Goal: Task Accomplishment & Management: Manage account settings

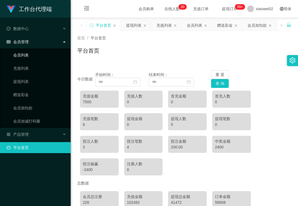
click at [36, 57] on link "会员列表" at bounding box center [39, 55] width 53 height 11
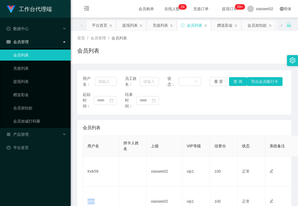
scroll to position [73, 0]
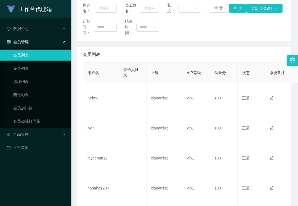
click at [241, 41] on div "用户名： 员工姓名： 状态： 重 置 查 询 导出会员银行卡 起始时间： 结束时间：" at bounding box center [184, 19] width 214 height 44
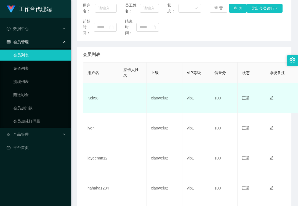
click at [92, 102] on td "Kek58" at bounding box center [101, 98] width 36 height 30
click at [94, 97] on td "Kek58" at bounding box center [101, 98] width 36 height 30
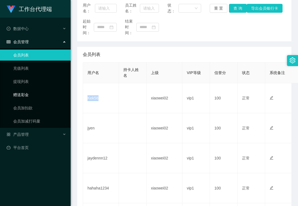
copy td "Kek58"
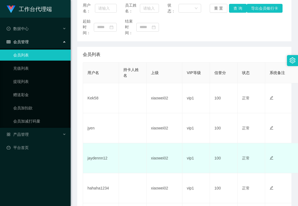
click at [92, 157] on td "jaydennn12" at bounding box center [101, 158] width 36 height 30
copy td "jaydennn12"
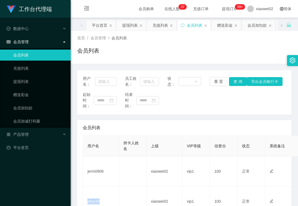
scroll to position [73, 0]
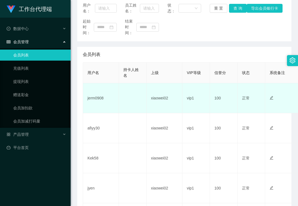
click at [93, 98] on td "jerm0908" at bounding box center [101, 98] width 36 height 30
copy td "jerm0908"
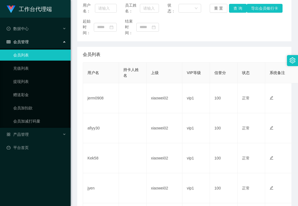
click at [41, 192] on div "工作台代理端 数据中心 会员管理 会员列表 充值列表 提现列表 赠送彩金 会员加扣款 会员加减打码量 产品管理 平台首页" at bounding box center [35, 103] width 71 height 206
click at [17, 165] on div "工作台代理端 数据中心 会员管理 会员列表 充值列表 提现列表 赠送彩金 会员加扣款 会员加减打码量 产品管理 平台首页" at bounding box center [35, 103] width 71 height 206
click at [220, 24] on div "起始时间： 结束时间：" at bounding box center [184, 26] width 203 height 17
click at [30, 134] on div "产品管理" at bounding box center [35, 134] width 71 height 11
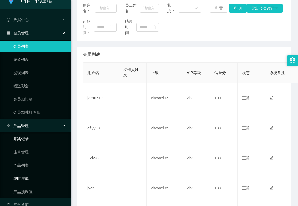
scroll to position [18, 0]
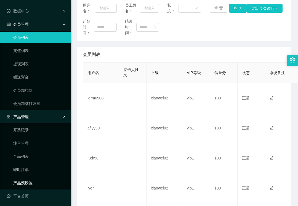
click at [29, 183] on link "产品预设置" at bounding box center [39, 183] width 53 height 11
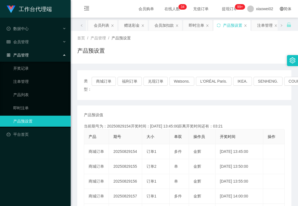
click at [40, 45] on div "会员管理" at bounding box center [35, 41] width 71 height 11
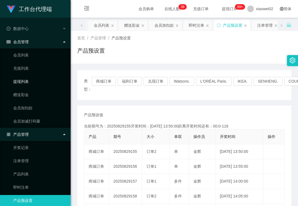
click at [30, 83] on link "提现列表" at bounding box center [39, 81] width 53 height 11
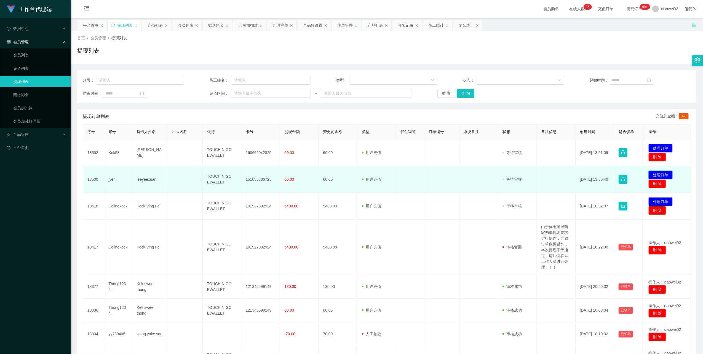
click at [662, 171] on button "处理订单" at bounding box center [660, 175] width 24 height 9
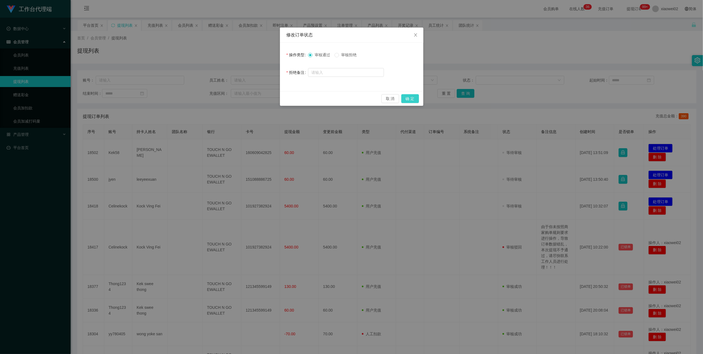
click at [417, 98] on button "确 定" at bounding box center [410, 98] width 18 height 9
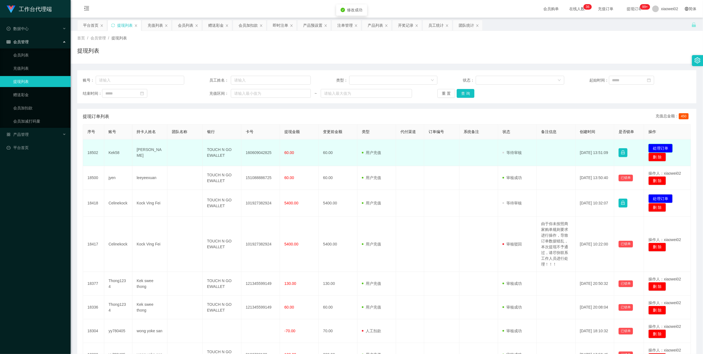
click at [652, 146] on button "处理订单" at bounding box center [660, 148] width 24 height 9
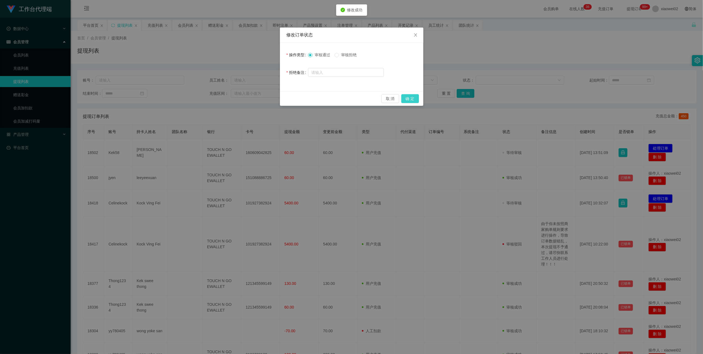
click at [410, 99] on button "确 定" at bounding box center [410, 98] width 18 height 9
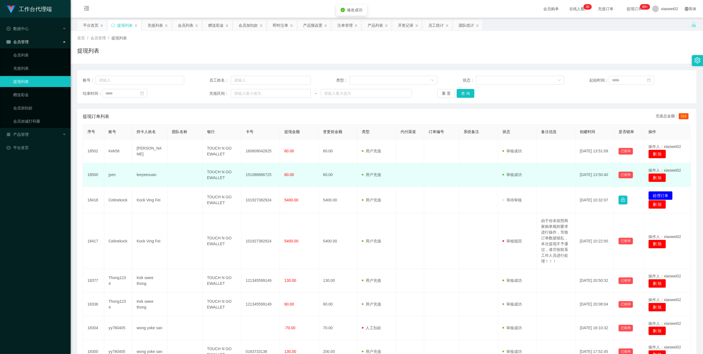
click at [250, 172] on td "151088886725" at bounding box center [260, 175] width 39 height 24
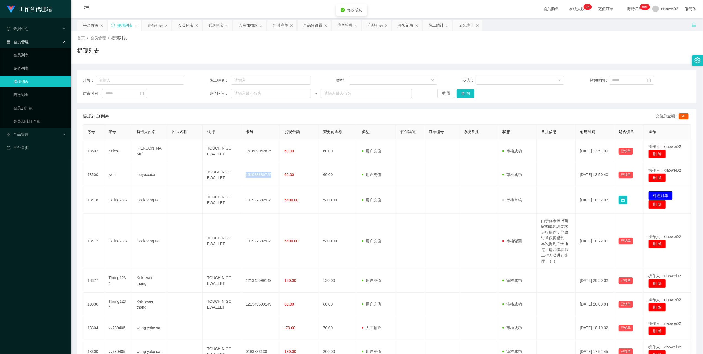
copy td "151088886725"
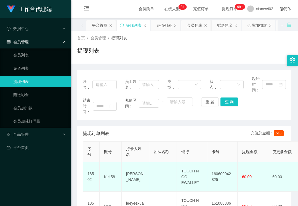
click at [228, 171] on td "160609042825" at bounding box center [222, 176] width 30 height 29
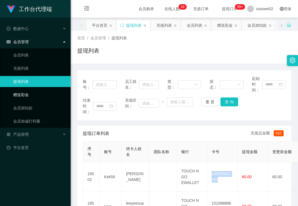
copy td "160609042825"
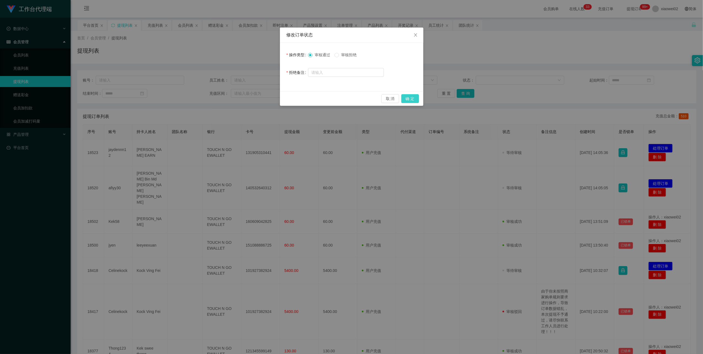
click at [411, 101] on button "确 定" at bounding box center [410, 98] width 18 height 9
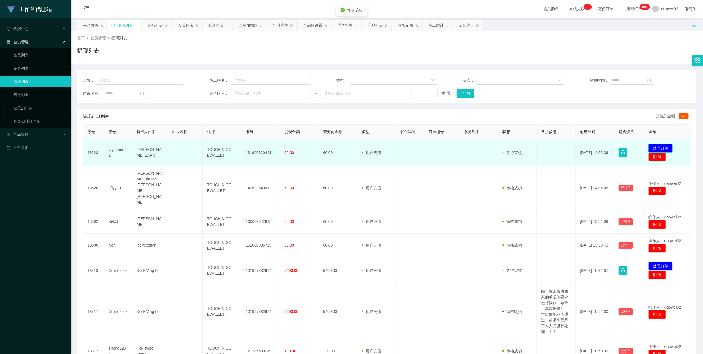
click at [664, 147] on button "处理订单" at bounding box center [660, 148] width 24 height 9
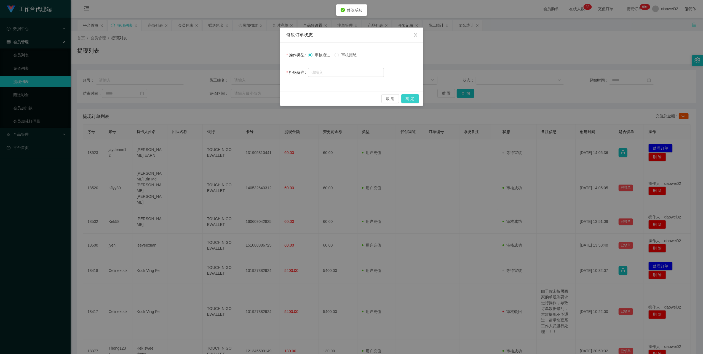
click at [406, 95] on button "确 定" at bounding box center [410, 98] width 18 height 9
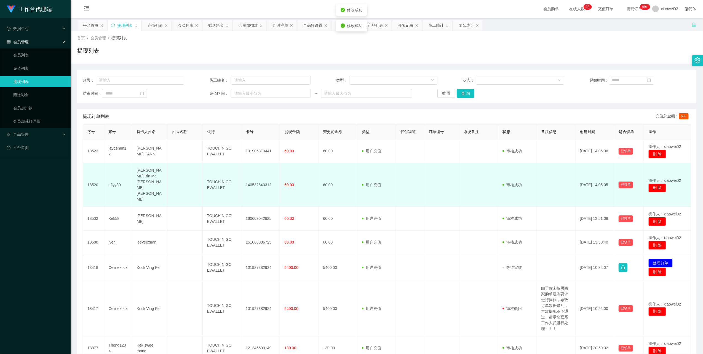
click at [251, 174] on td "140532640312" at bounding box center [260, 185] width 39 height 44
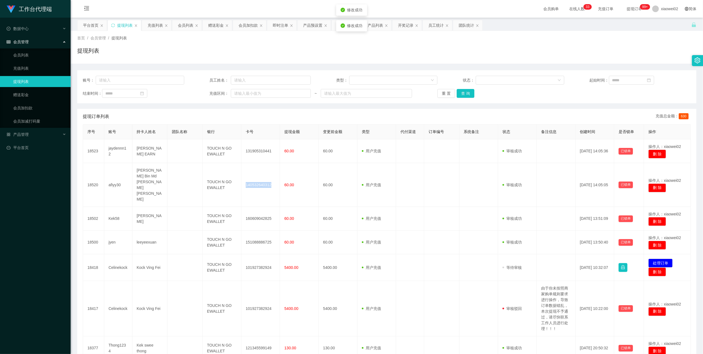
copy td "140532640312"
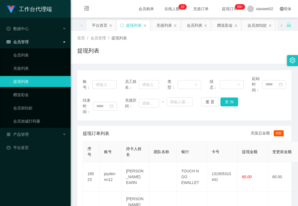
drag, startPoint x: 222, startPoint y: 45, endPoint x: 222, endPoint y: 54, distance: 8.5
click at [222, 45] on div "首页 / 会员管理 / 提现列表 / 提现列表" at bounding box center [184, 47] width 214 height 24
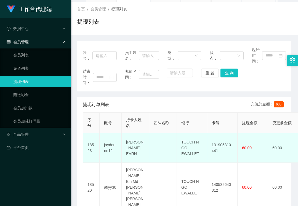
scroll to position [37, 0]
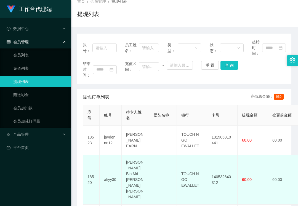
click at [227, 166] on td "140532640312" at bounding box center [222, 180] width 30 height 50
click at [226, 166] on td "140532640312" at bounding box center [222, 180] width 30 height 50
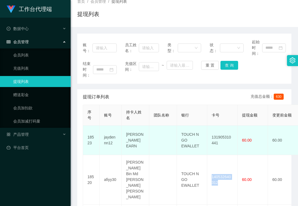
copy td "140532640312"
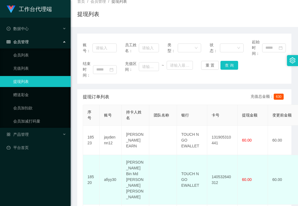
click at [185, 166] on td "TOUCH N GO EWALLET" at bounding box center [192, 180] width 30 height 50
copy td "TOUCH"
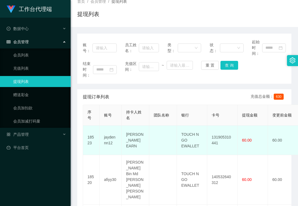
drag, startPoint x: 218, startPoint y: 117, endPoint x: 217, endPoint y: 130, distance: 12.7
click at [218, 117] on div "卡号" at bounding box center [215, 115] width 8 height 6
click at [217, 139] on td "131905310441" at bounding box center [222, 140] width 30 height 29
copy td "131905310441"
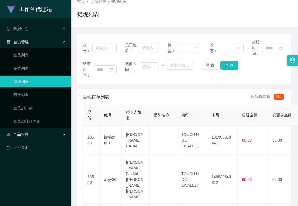
click at [39, 136] on div "产品管理" at bounding box center [35, 134] width 71 height 11
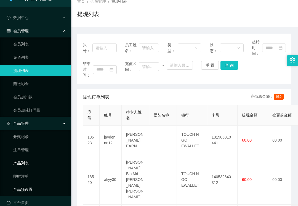
scroll to position [18, 0]
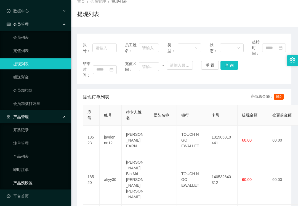
click at [34, 181] on link "产品预设置" at bounding box center [39, 183] width 53 height 11
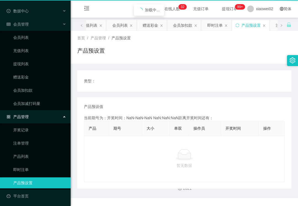
click at [34, 181] on link "产品预设置" at bounding box center [39, 183] width 53 height 11
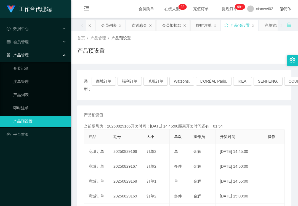
click at [41, 50] on div "产品管理" at bounding box center [35, 55] width 71 height 11
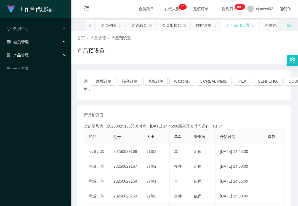
click at [40, 46] on div "会员管理" at bounding box center [35, 41] width 71 height 11
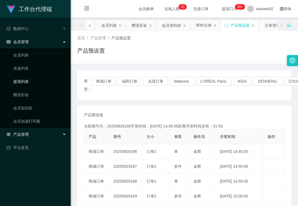
click at [37, 81] on link "提现列表" at bounding box center [39, 81] width 53 height 11
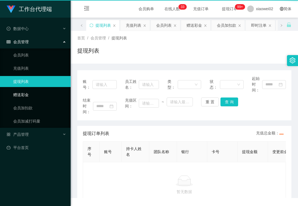
click at [39, 95] on link "赠送彩金" at bounding box center [39, 94] width 53 height 11
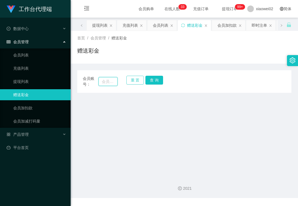
drag, startPoint x: 113, startPoint y: 80, endPoint x: 137, endPoint y: 83, distance: 24.2
click at [113, 80] on input "text" at bounding box center [107, 81] width 19 height 9
paste input "jerm0908"
type input "jerm0908"
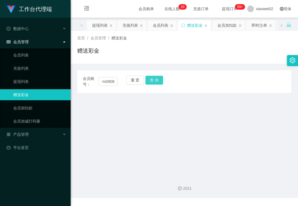
click at [148, 83] on button "查 询" at bounding box center [154, 80] width 18 height 9
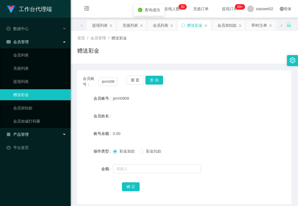
click at [48, 132] on div "产品管理" at bounding box center [35, 134] width 71 height 11
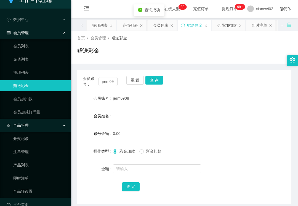
scroll to position [18, 0]
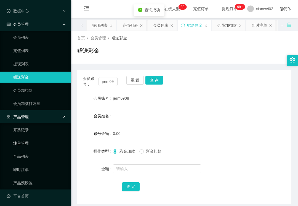
click at [28, 138] on link "注单管理" at bounding box center [39, 143] width 53 height 11
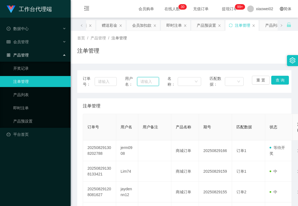
click at [140, 77] on input "text" at bounding box center [147, 81] width 21 height 9
paste input "jerm0908"
type input "jerm0908"
click at [277, 77] on button "查 询" at bounding box center [280, 80] width 18 height 9
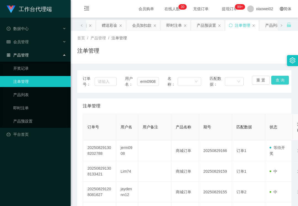
scroll to position [0, 0]
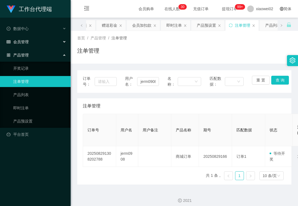
click at [41, 40] on div "会员管理" at bounding box center [35, 41] width 71 height 11
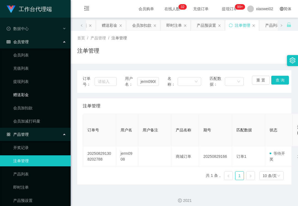
click at [40, 92] on link "赠送彩金" at bounding box center [39, 94] width 53 height 11
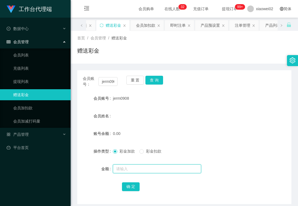
click at [147, 165] on input "text" at bounding box center [157, 169] width 88 height 9
type input "60"
click at [134, 186] on button "确 定" at bounding box center [131, 186] width 18 height 9
drag, startPoint x: 31, startPoint y: 79, endPoint x: 30, endPoint y: 43, distance: 35.3
click at [31, 79] on link "提现列表" at bounding box center [39, 81] width 53 height 11
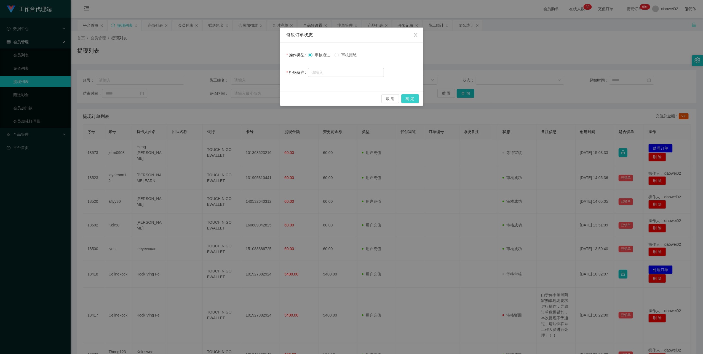
click at [414, 98] on button "确 定" at bounding box center [410, 98] width 18 height 9
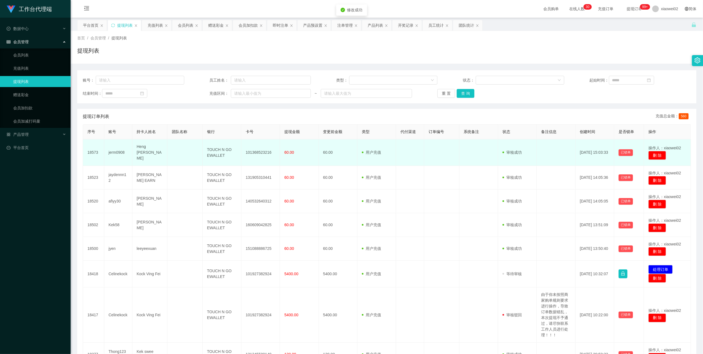
click at [252, 152] on td "101368523216" at bounding box center [260, 152] width 39 height 26
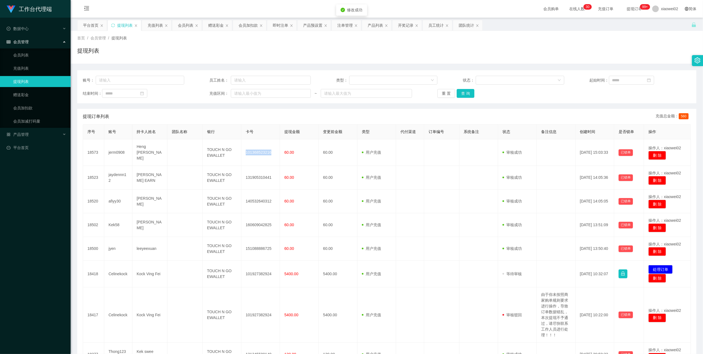
copy td "101368523216"
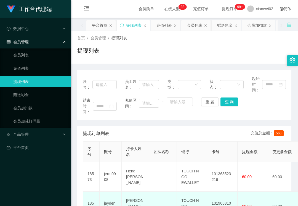
drag, startPoint x: 176, startPoint y: 206, endPoint x: 176, endPoint y: 197, distance: 8.8
click at [176, 206] on html "工作台代理端 数据中心 会员管理 会员列表 充值列表 提现列表 赠送彩金 会员加扣款 会员加减打码量 产品管理 平台首页 保存配置 重置配置 整体风格设置 主…" at bounding box center [149, 103] width 298 height 206
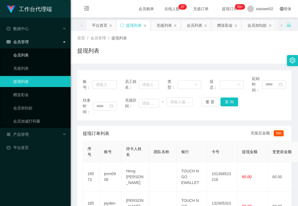
click at [33, 54] on link "会员列表" at bounding box center [39, 55] width 53 height 11
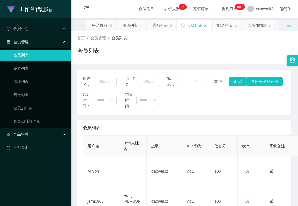
click at [29, 132] on div "产品管理" at bounding box center [35, 134] width 71 height 11
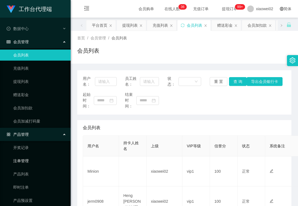
scroll to position [14, 0]
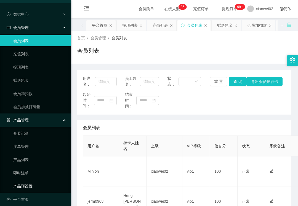
click at [31, 184] on link "产品预设置" at bounding box center [39, 186] width 53 height 11
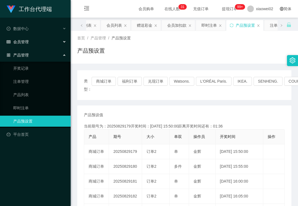
click at [36, 41] on div "会员管理" at bounding box center [35, 41] width 71 height 11
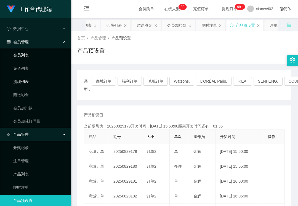
drag, startPoint x: 31, startPoint y: 78, endPoint x: 30, endPoint y: 56, distance: 21.5
click at [31, 78] on link "提现列表" at bounding box center [39, 81] width 53 height 11
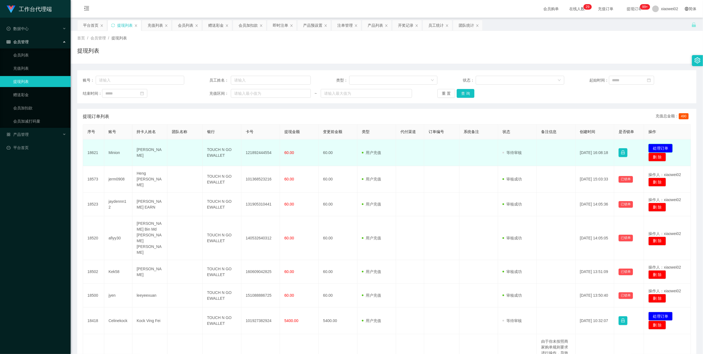
click at [654, 146] on button "处理订单" at bounding box center [660, 148] width 24 height 9
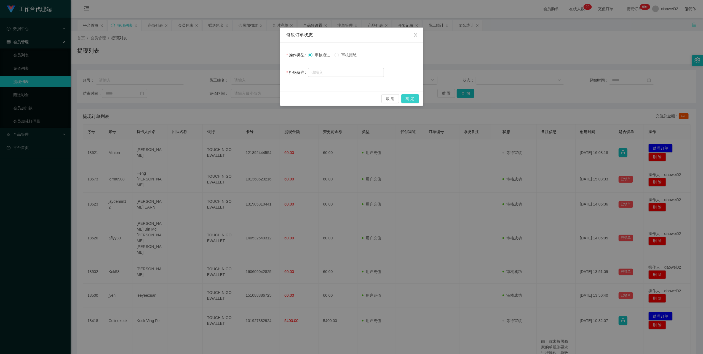
click at [413, 97] on button "确 定" at bounding box center [410, 98] width 18 height 9
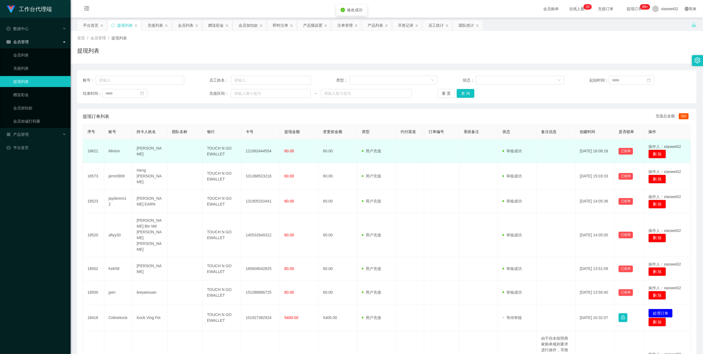
click at [257, 149] on td "121892444554" at bounding box center [260, 151] width 39 height 24
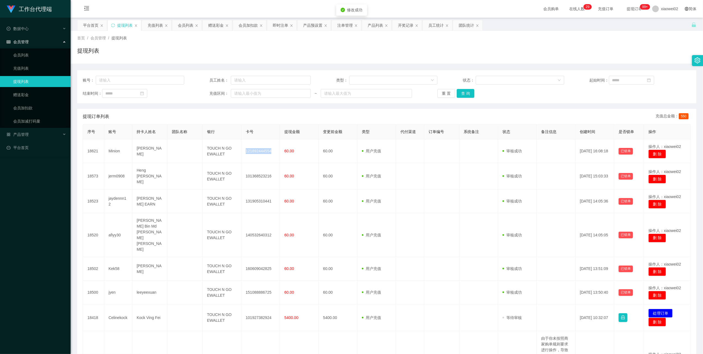
copy td "121892444554"
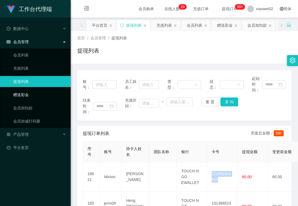
click at [48, 92] on link "赠送彩金" at bounding box center [39, 94] width 53 height 11
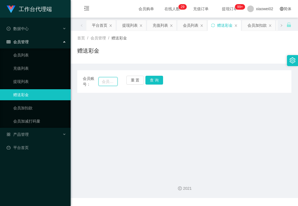
drag, startPoint x: 101, startPoint y: 85, endPoint x: 112, endPoint y: 83, distance: 11.2
click at [101, 85] on input "text" at bounding box center [107, 81] width 19 height 9
click at [111, 83] on input "text" at bounding box center [107, 81] width 19 height 9
paste input "Kek58"
type input "Kek58"
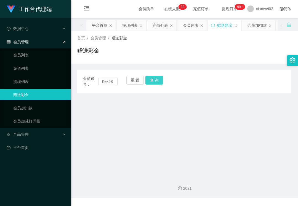
click at [155, 77] on button "查 询" at bounding box center [154, 80] width 18 height 9
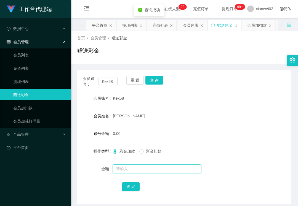
click at [127, 172] on input "text" at bounding box center [157, 169] width 88 height 9
type input "30"
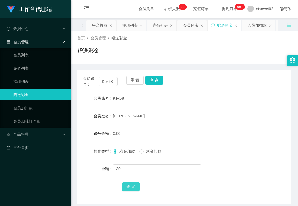
click at [126, 189] on button "确 定" at bounding box center [131, 186] width 18 height 9
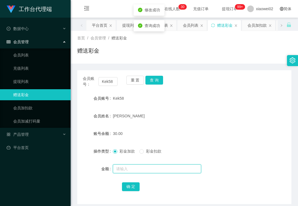
click at [133, 167] on input "text" at bounding box center [157, 169] width 88 height 9
type input "70"
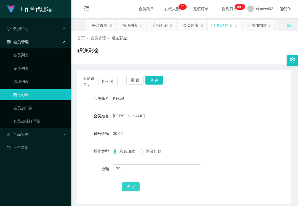
click at [133, 187] on button "确 定" at bounding box center [131, 186] width 18 height 9
click at [131, 82] on button "重 置" at bounding box center [135, 80] width 18 height 9
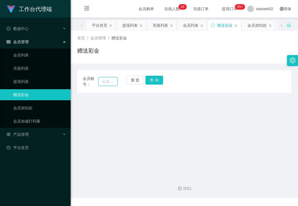
drag, startPoint x: 112, startPoint y: 84, endPoint x: 115, endPoint y: 84, distance: 3.3
click at [112, 84] on input "text" at bounding box center [107, 81] width 19 height 9
paste input "afiyy30"
type input "afiyy30"
click at [152, 80] on button "查 询" at bounding box center [154, 80] width 18 height 9
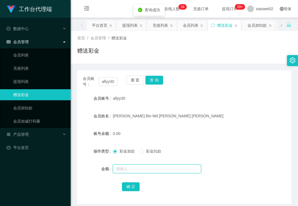
click at [130, 170] on input "text" at bounding box center [157, 169] width 88 height 9
type input "200"
drag, startPoint x: 135, startPoint y: 189, endPoint x: 139, endPoint y: 187, distance: 4.9
click at [135, 189] on button "确 定" at bounding box center [131, 186] width 18 height 9
click at [165, 55] on div "赠送彩金" at bounding box center [184, 53] width 214 height 13
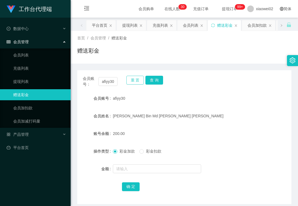
click at [136, 82] on button "重 置" at bounding box center [135, 80] width 18 height 9
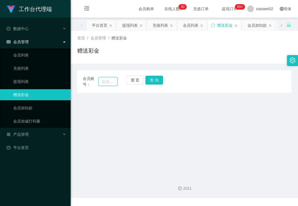
click at [112, 85] on input "text" at bounding box center [107, 81] width 19 height 9
paste input "Kek58"
type input "Kek58"
click at [154, 83] on button "查 询" at bounding box center [154, 80] width 18 height 9
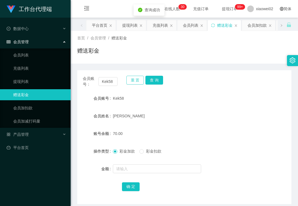
click at [132, 78] on button "重 置" at bounding box center [135, 80] width 18 height 9
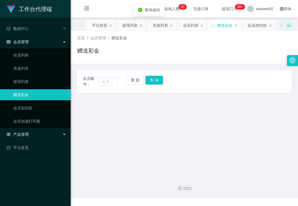
drag, startPoint x: 29, startPoint y: 137, endPoint x: 39, endPoint y: 137, distance: 9.9
click at [28, 137] on div "产品管理" at bounding box center [35, 134] width 71 height 11
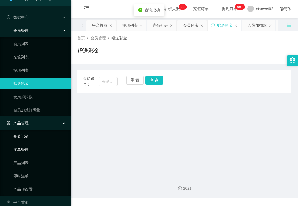
scroll to position [18, 0]
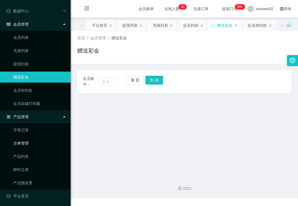
click at [39, 142] on link "注单管理" at bounding box center [39, 143] width 53 height 11
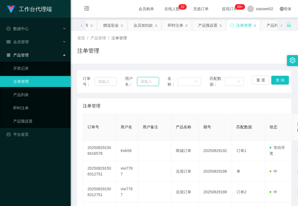
click at [141, 83] on input "text" at bounding box center [147, 81] width 21 height 9
paste input "Kek58"
type input "Kek58"
click at [278, 80] on button "查 询" at bounding box center [280, 80] width 18 height 9
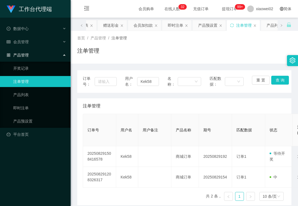
click at [141, 115] on th "用户备注" at bounding box center [154, 130] width 33 height 32
click at [256, 79] on button "重 置" at bounding box center [261, 80] width 18 height 9
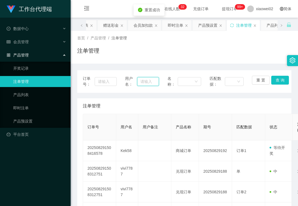
click at [149, 82] on input "text" at bounding box center [147, 81] width 21 height 9
paste input "afiyy30"
type input "afiyy30"
click at [279, 77] on button "查 询" at bounding box center [280, 80] width 18 height 9
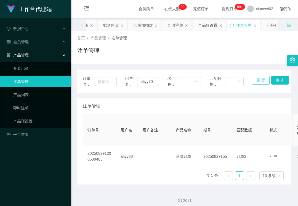
click at [257, 76] on button "重 置" at bounding box center [261, 80] width 18 height 9
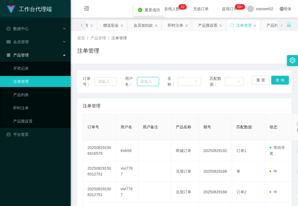
drag, startPoint x: 143, startPoint y: 80, endPoint x: 147, endPoint y: 80, distance: 4.1
click at [143, 80] on input "text" at bounding box center [147, 81] width 21 height 9
paste input "afiyy30"
type input "afiyy30"
click at [284, 82] on button "查 询" at bounding box center [280, 80] width 18 height 9
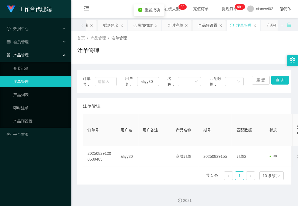
click at [251, 58] on div "注单管理" at bounding box center [184, 53] width 214 height 13
click at [259, 76] on button "重 置" at bounding box center [261, 80] width 18 height 9
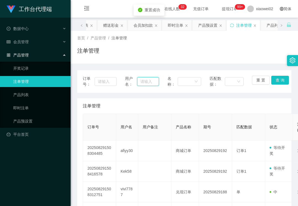
click at [154, 82] on input "text" at bounding box center [147, 81] width 21 height 9
paste input "afiyy30"
type input "afiyy30"
click at [279, 83] on button "查 询" at bounding box center [280, 80] width 18 height 9
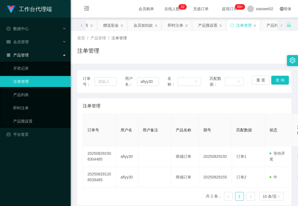
drag, startPoint x: 249, startPoint y: 47, endPoint x: 251, endPoint y: 29, distance: 17.9
click at [249, 47] on div "注单管理" at bounding box center [184, 53] width 214 height 13
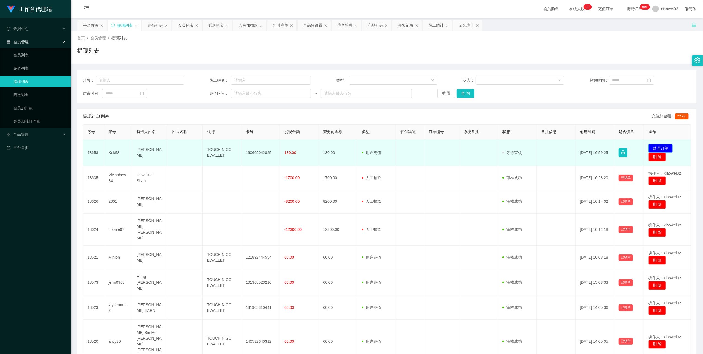
click at [657, 147] on button "处理订单" at bounding box center [660, 148] width 24 height 9
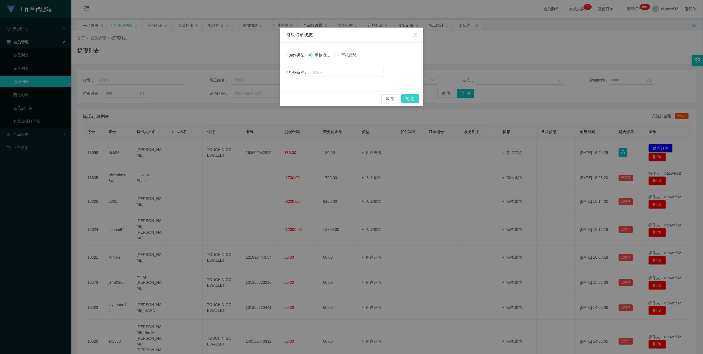
drag, startPoint x: 406, startPoint y: 100, endPoint x: 406, endPoint y: 94, distance: 5.8
click at [406, 100] on button "确 定" at bounding box center [410, 98] width 18 height 9
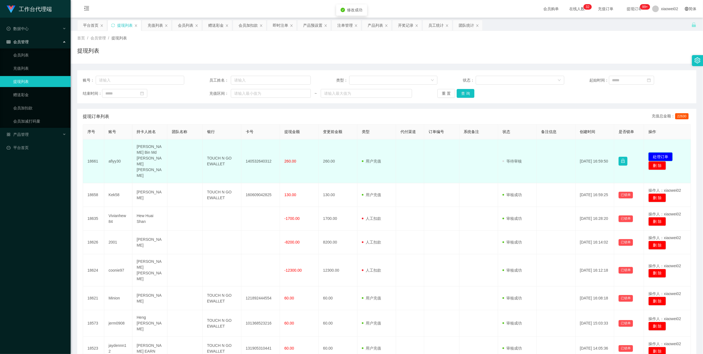
click at [661, 152] on button "处理订单" at bounding box center [660, 156] width 24 height 9
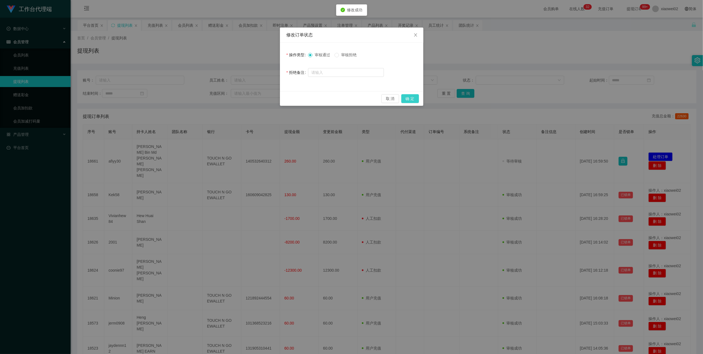
click at [405, 96] on button "确 定" at bounding box center [410, 98] width 18 height 9
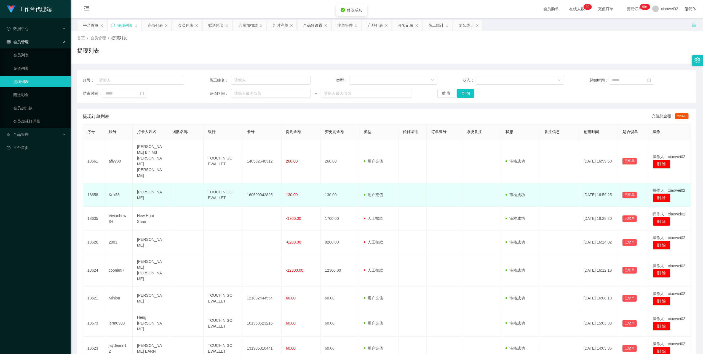
click at [259, 183] on td "160609042825" at bounding box center [261, 195] width 39 height 24
copy td "160609042825"
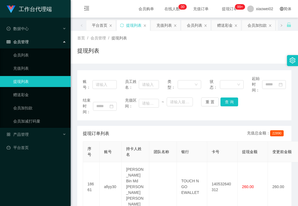
drag, startPoint x: 257, startPoint y: 49, endPoint x: 226, endPoint y: 110, distance: 68.9
click at [257, 49] on div "提现列表" at bounding box center [184, 53] width 214 height 13
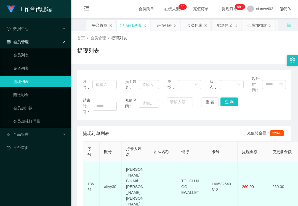
click at [219, 173] on td "140532640312" at bounding box center [222, 187] width 30 height 50
copy td "140532640312"
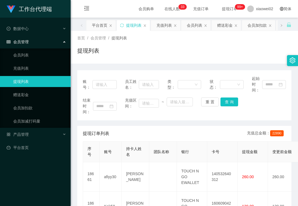
drag, startPoint x: 253, startPoint y: 112, endPoint x: 217, endPoint y: 97, distance: 38.2
click at [253, 112] on div "结束时间： 充值区间： ~ 重 置 查 询" at bounding box center [184, 106] width 203 height 17
click at [54, 95] on link "赠送彩金" at bounding box center [39, 94] width 53 height 11
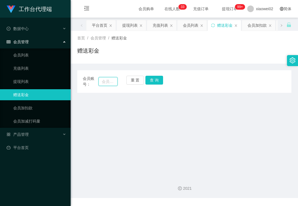
click at [110, 79] on input "text" at bounding box center [107, 81] width 19 height 9
paste input "jyen"
type input "jyen"
click at [143, 79] on button "重 置" at bounding box center [135, 80] width 18 height 9
click at [150, 79] on button "查 询" at bounding box center [154, 80] width 18 height 9
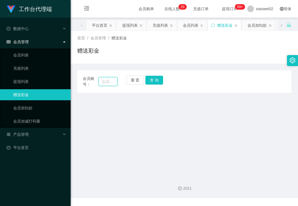
click at [115, 82] on input "text" at bounding box center [107, 81] width 19 height 9
paste input "jyen"
type input "jyen"
click at [149, 80] on button "查 询" at bounding box center [154, 80] width 18 height 9
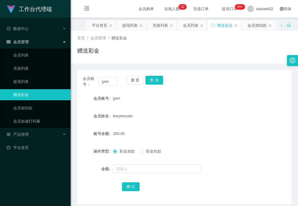
drag, startPoint x: 200, startPoint y: 67, endPoint x: 189, endPoint y: 74, distance: 13.1
click at [200, 67] on div "会员账号： jyen 重 置 查 询 会员账号 jyen 会员姓名 leeyeexuan 账号余额 260.00 操作类型 彩金加款 彩金扣款 金额 确 定" at bounding box center [184, 134] width 214 height 141
drag, startPoint x: 29, startPoint y: 80, endPoint x: 28, endPoint y: 68, distance: 12.2
click at [29, 80] on link "提现列表" at bounding box center [39, 81] width 53 height 11
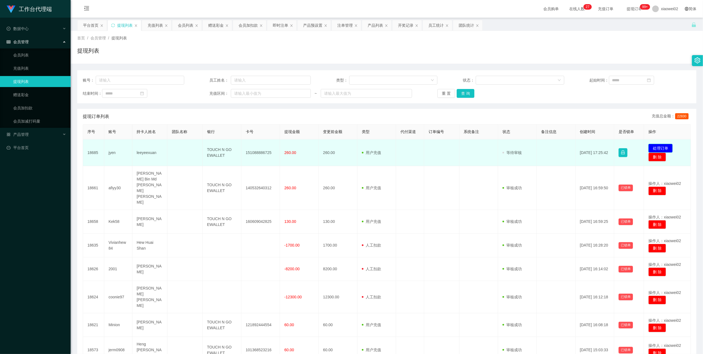
click at [661, 147] on button "处理订单" at bounding box center [660, 148] width 24 height 9
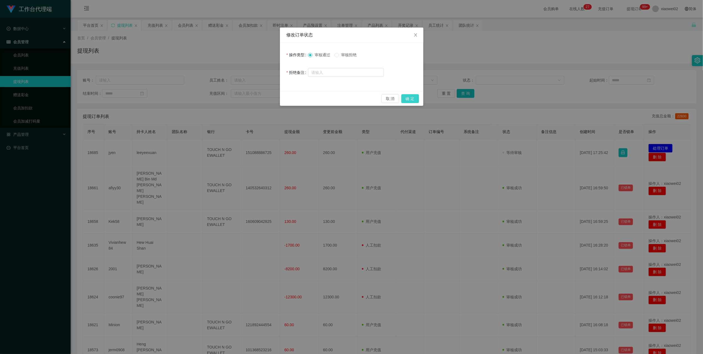
click at [408, 101] on button "确 定" at bounding box center [410, 98] width 18 height 9
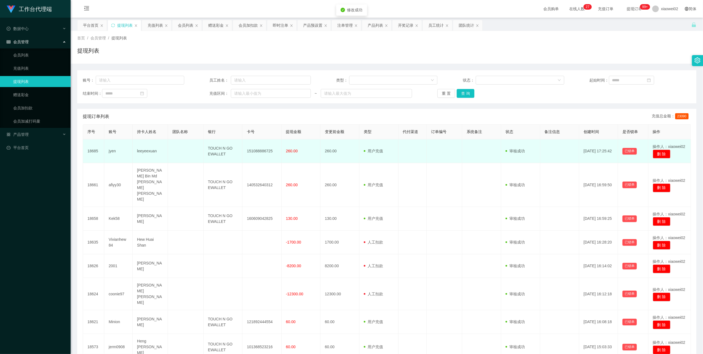
click at [263, 148] on td "151088886725" at bounding box center [261, 151] width 39 height 24
click at [263, 147] on td "151088886725" at bounding box center [261, 151] width 39 height 24
copy td "151088886725"
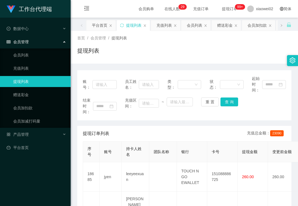
drag, startPoint x: 222, startPoint y: 45, endPoint x: 215, endPoint y: 36, distance: 12.0
click at [222, 45] on div "首页 / 会员管理 / 提现列表 / 提现列表" at bounding box center [184, 47] width 214 height 24
